Goal: Task Accomplishment & Management: Manage account settings

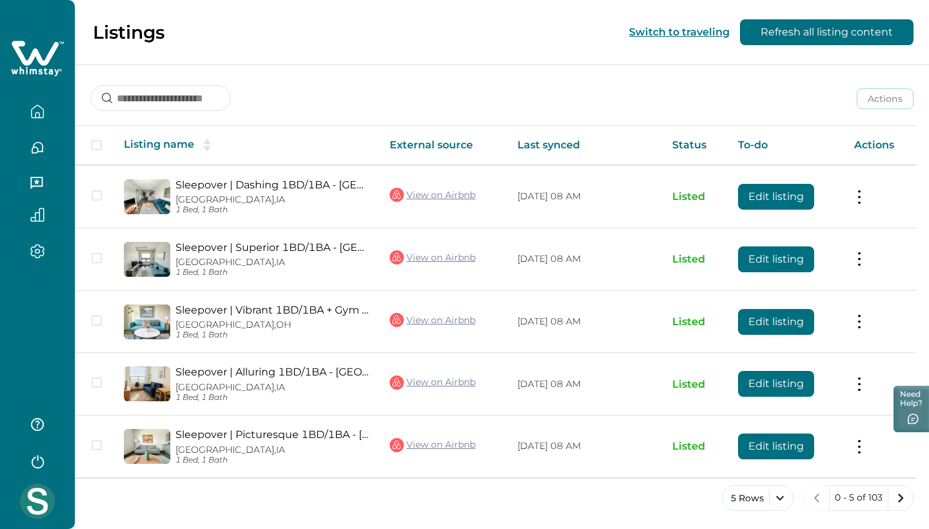
click at [39, 117] on icon "button" at bounding box center [37, 111] width 14 height 14
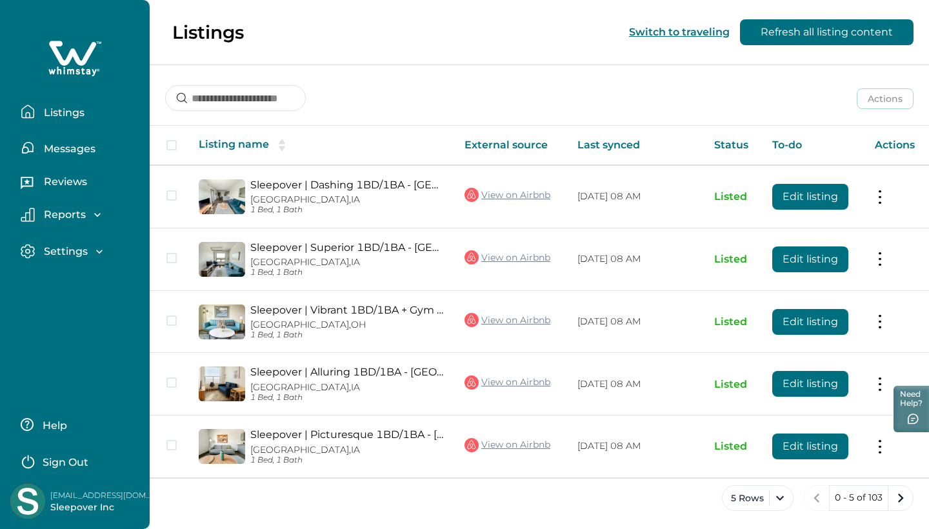
click at [72, 145] on p "Messages" at bounding box center [67, 149] width 55 height 13
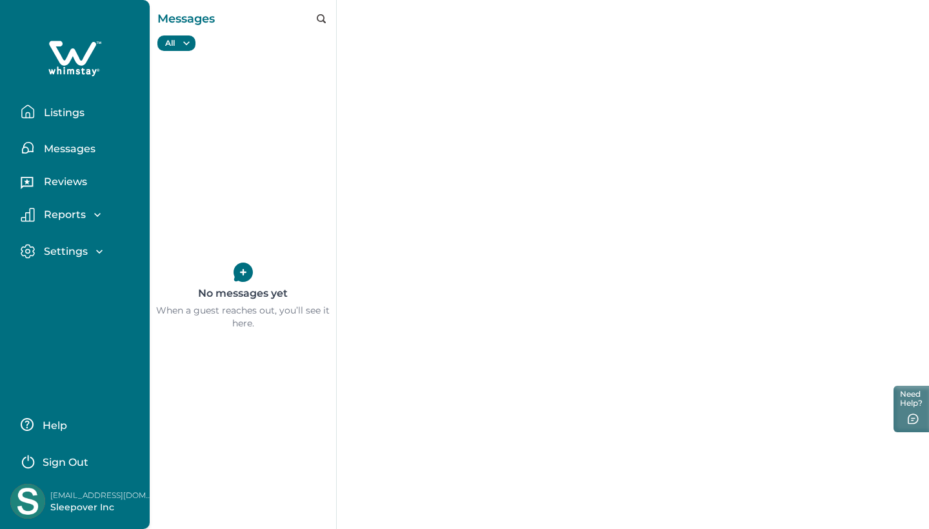
click at [68, 103] on button "Listings" at bounding box center [80, 112] width 119 height 26
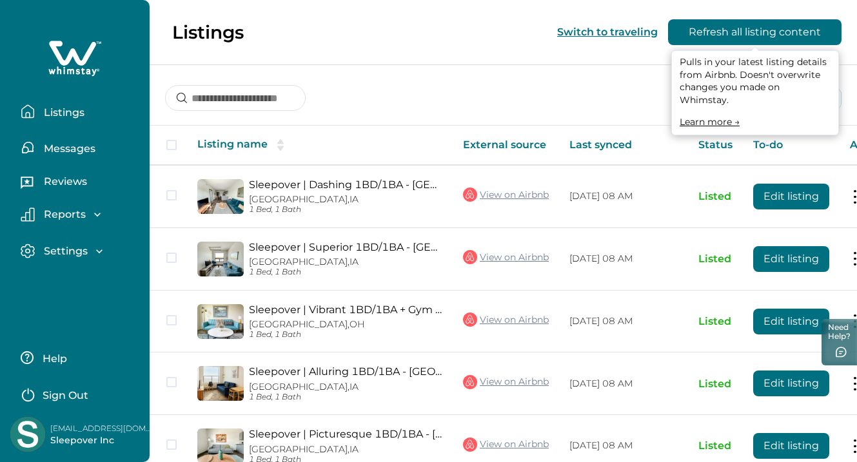
click at [741, 36] on button "Refresh all listing content" at bounding box center [755, 32] width 174 height 26
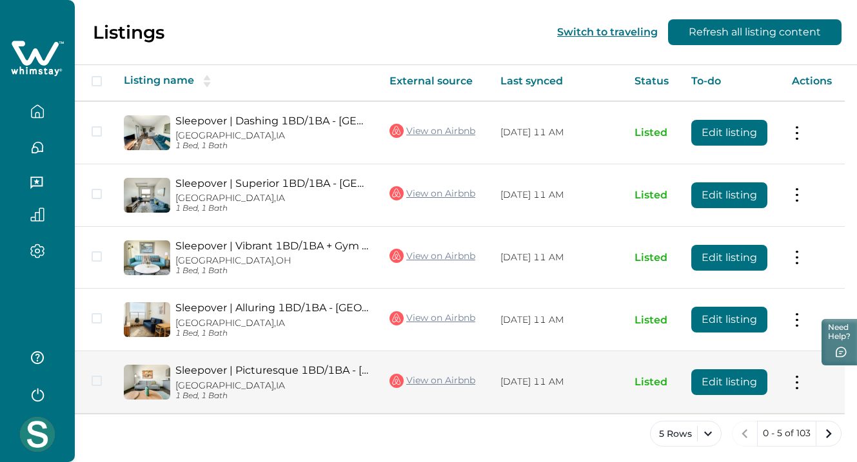
scroll to position [63, 0]
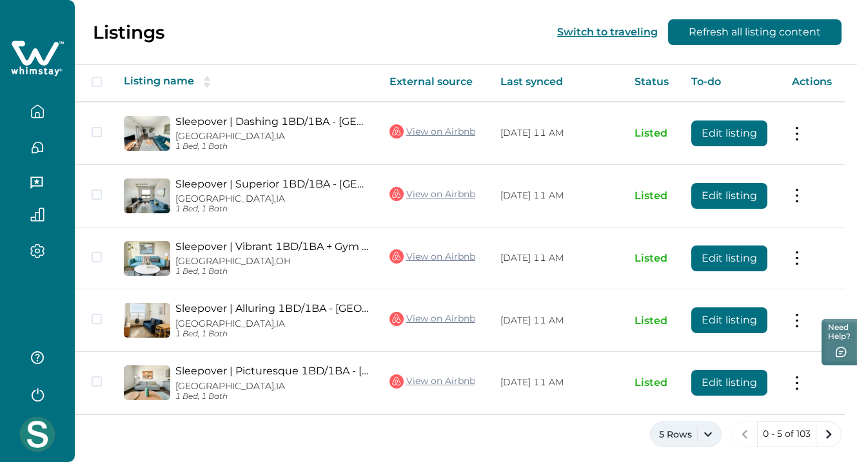
click at [705, 424] on button "5 Rows" at bounding box center [686, 435] width 72 height 26
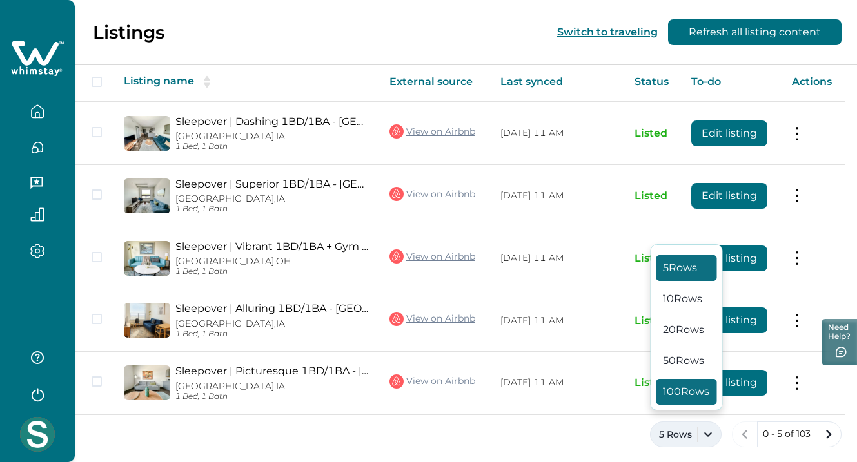
click at [671, 394] on button "100 Rows" at bounding box center [687, 392] width 61 height 26
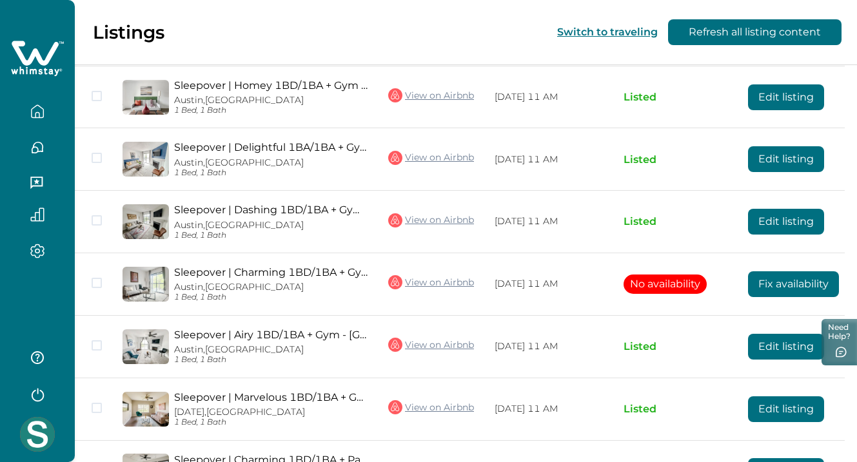
scroll to position [3213, 0]
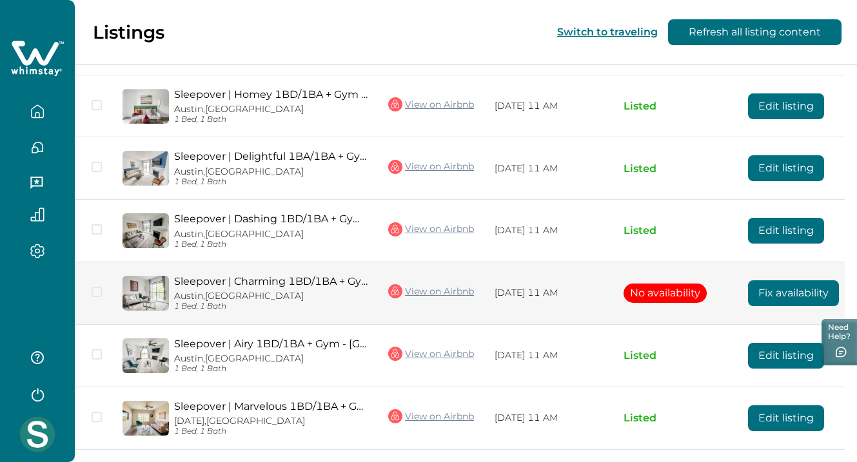
click at [764, 281] on button "Fix availability" at bounding box center [793, 294] width 91 height 26
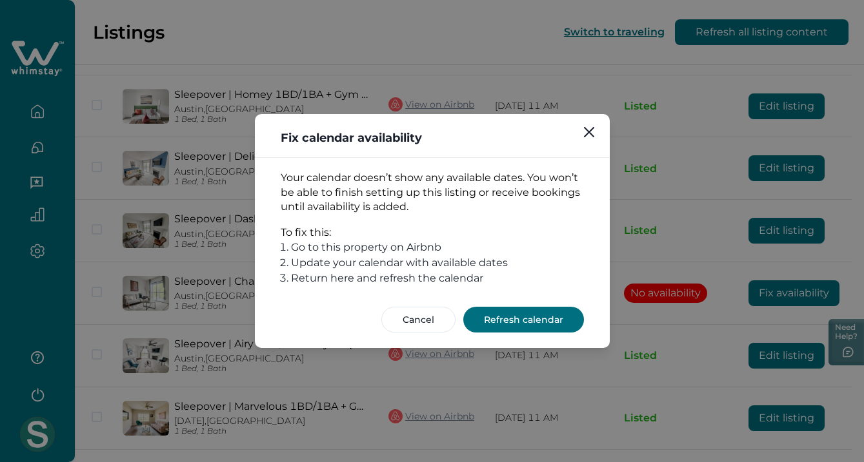
click at [531, 328] on button "Refresh calendar" at bounding box center [523, 320] width 121 height 26
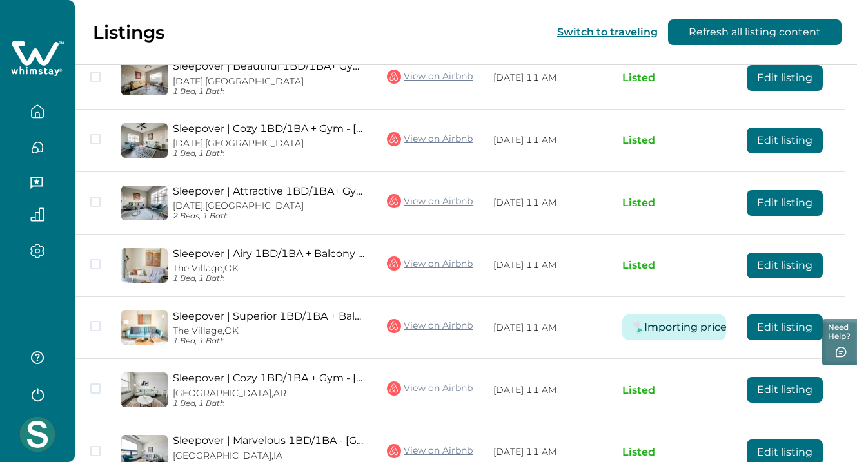
scroll to position [4670, 0]
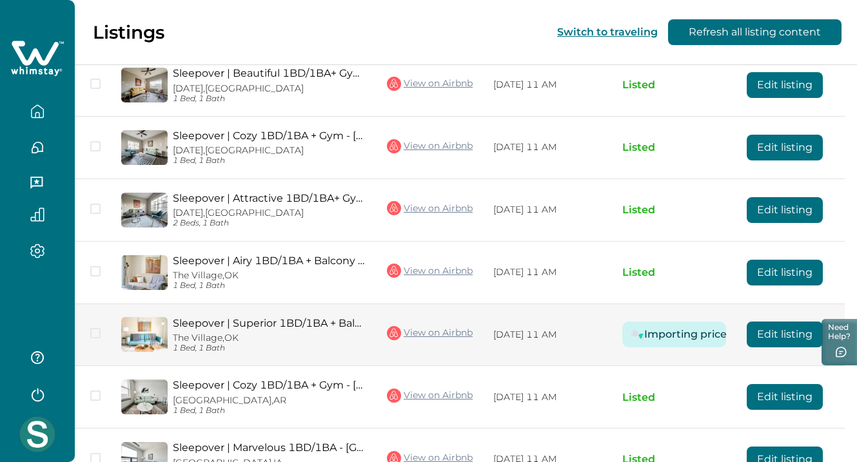
click at [661, 322] on button "Importing price" at bounding box center [685, 335] width 66 height 26
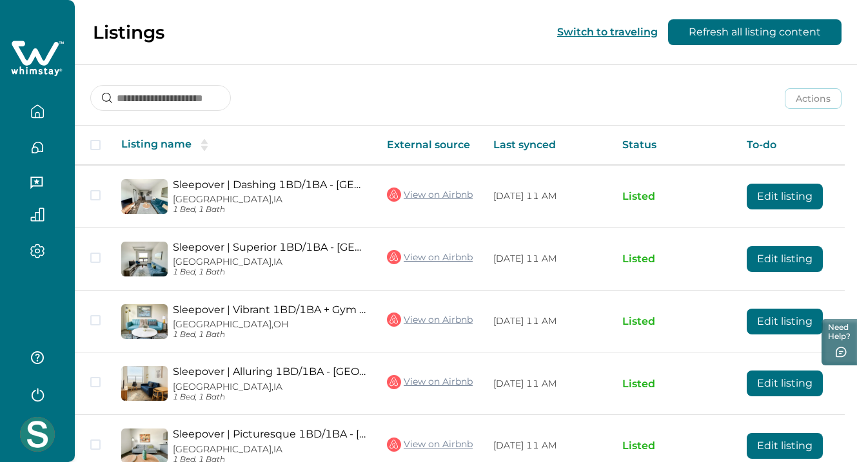
scroll to position [0, 0]
click at [44, 179] on icon "button" at bounding box center [37, 184] width 14 height 14
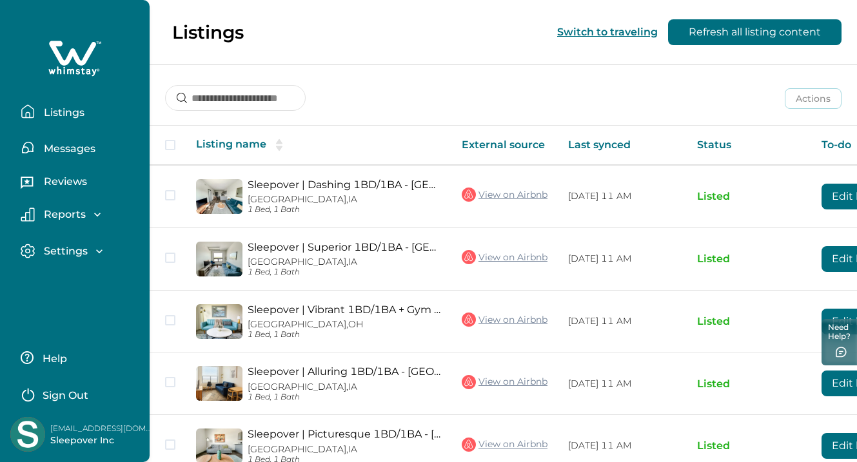
click at [69, 184] on p "Reviews" at bounding box center [63, 181] width 47 height 13
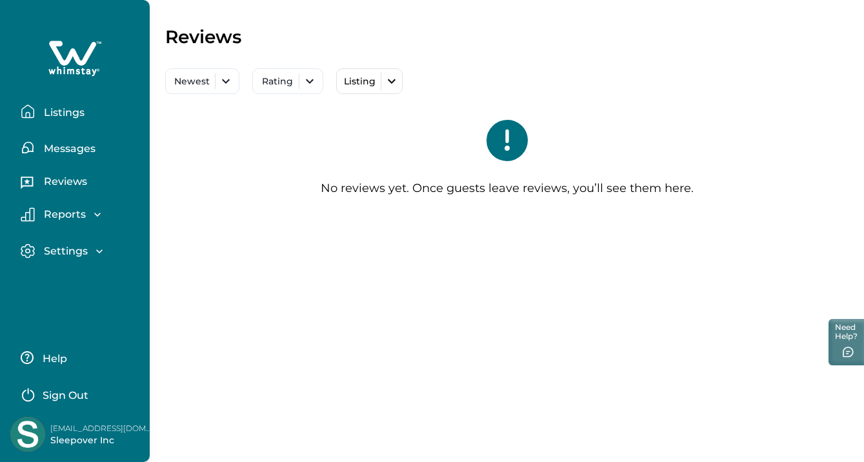
click at [67, 154] on p "Messages" at bounding box center [67, 149] width 55 height 13
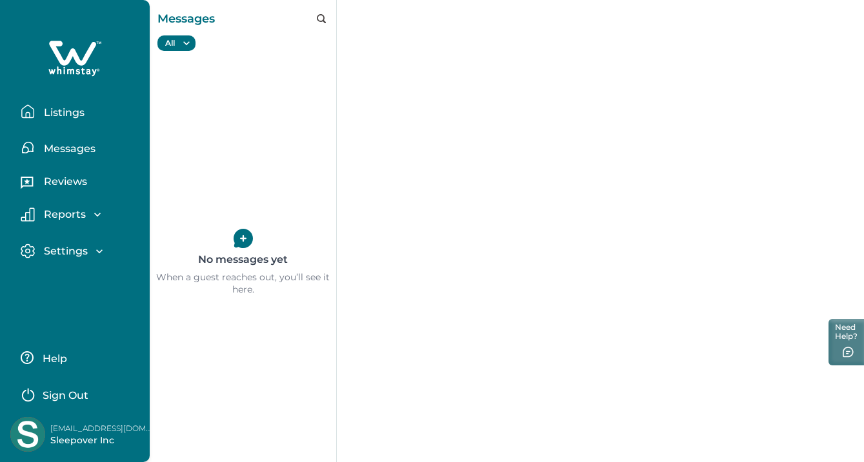
click at [65, 117] on p "Listings" at bounding box center [62, 112] width 45 height 13
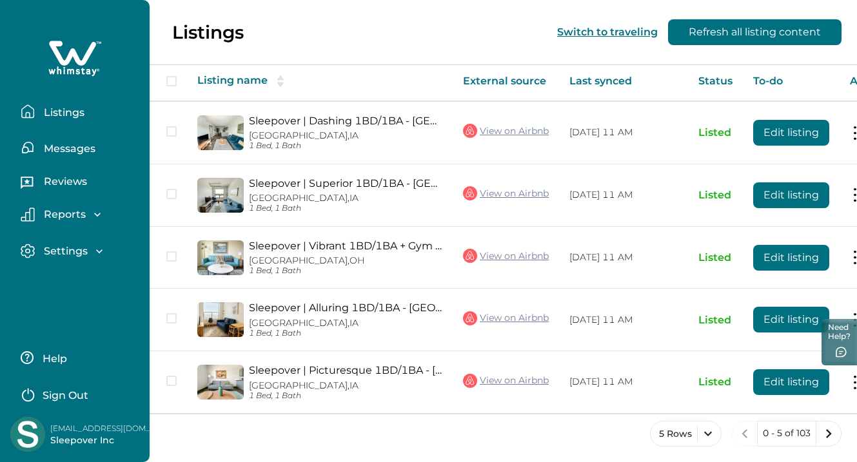
scroll to position [63, 0]
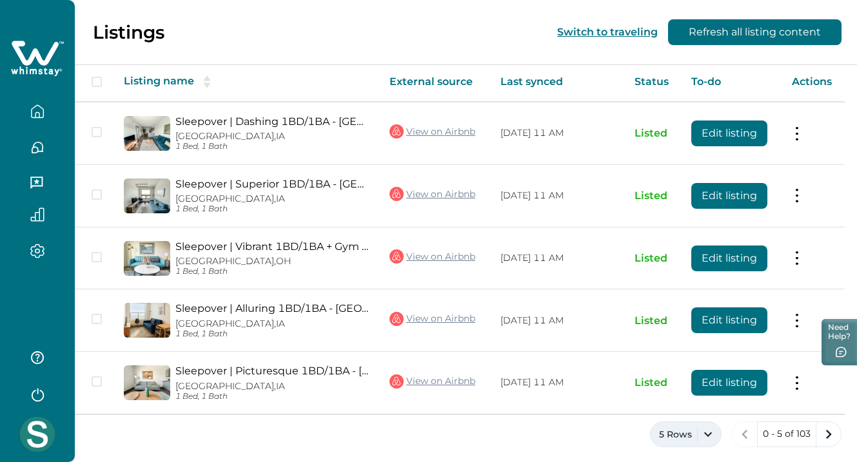
click at [708, 425] on button "5 Rows" at bounding box center [686, 435] width 72 height 26
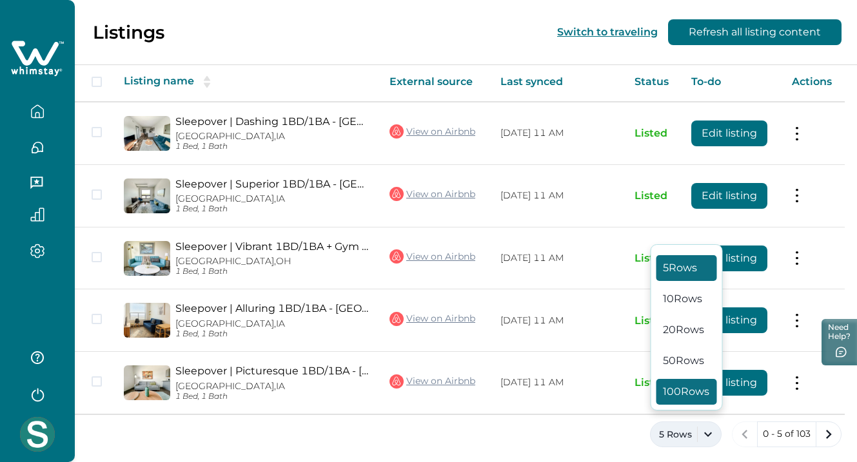
click at [679, 399] on button "100 Rows" at bounding box center [687, 392] width 61 height 26
